Goal: Information Seeking & Learning: Find contact information

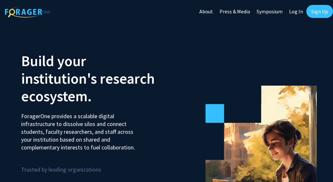
click at [300, 10] on link "Log In" at bounding box center [296, 11] width 20 height 23
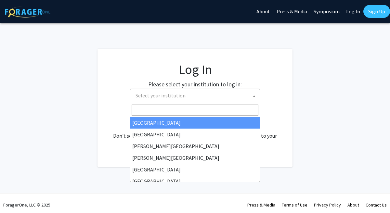
click at [202, 96] on span "Select your institution" at bounding box center [196, 95] width 127 height 13
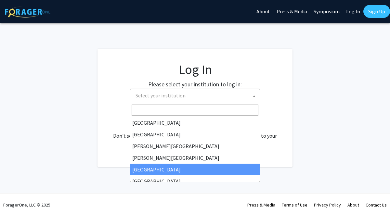
select select "6"
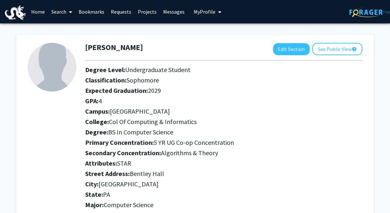
click at [55, 12] on link "Search" at bounding box center [61, 11] width 27 height 23
click at [65, 32] on span "Faculty/Staff" at bounding box center [72, 29] width 48 height 13
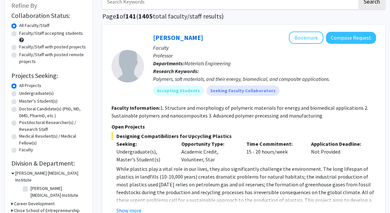
scroll to position [40, 0]
click at [37, 90] on label "Undergraduate(s)" at bounding box center [36, 93] width 34 height 7
click at [23, 90] on input "Undergraduate(s)" at bounding box center [21, 92] width 4 height 4
radio input "true"
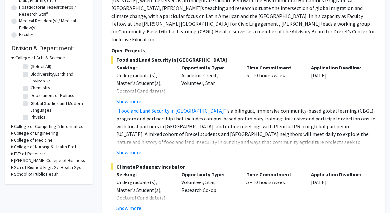
scroll to position [156, 0]
click at [48, 123] on h3 "College of Computing & Informatics" at bounding box center [48, 126] width 69 height 7
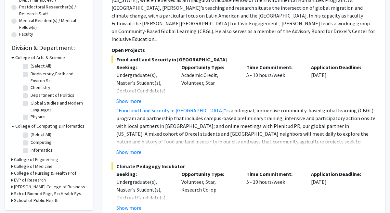
click at [43, 132] on label "(Select All)" at bounding box center [41, 135] width 21 height 7
click at [35, 132] on input "(Select All)" at bounding box center [33, 134] width 4 height 4
checkbox input "true"
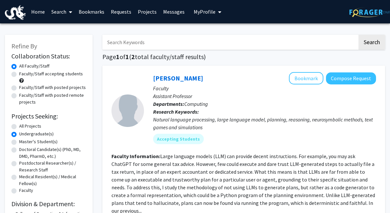
click at [32, 123] on label "All Projects" at bounding box center [30, 126] width 22 height 7
click at [23, 123] on input "All Projects" at bounding box center [21, 125] width 4 height 4
radio input "true"
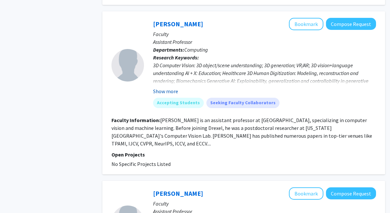
click at [168, 88] on button "Show more" at bounding box center [165, 92] width 25 height 8
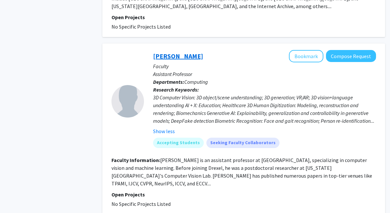
click at [165, 52] on link "Feng Liu" at bounding box center [178, 56] width 50 height 8
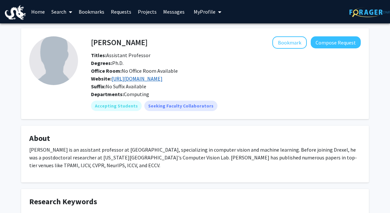
click at [160, 81] on link "https://liufeng2915.github.io/" at bounding box center [137, 78] width 51 height 7
